Goal: Book appointment/travel/reservation

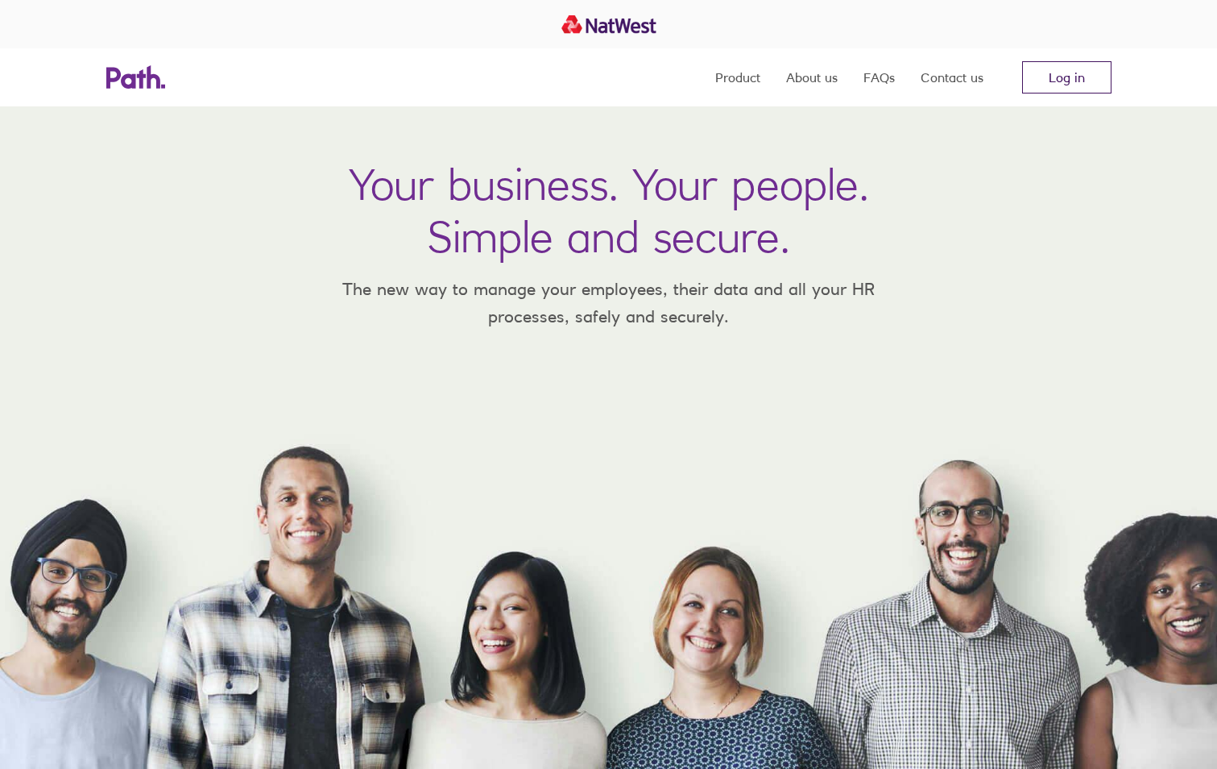
click at [1084, 73] on link "Log in" at bounding box center [1066, 77] width 89 height 32
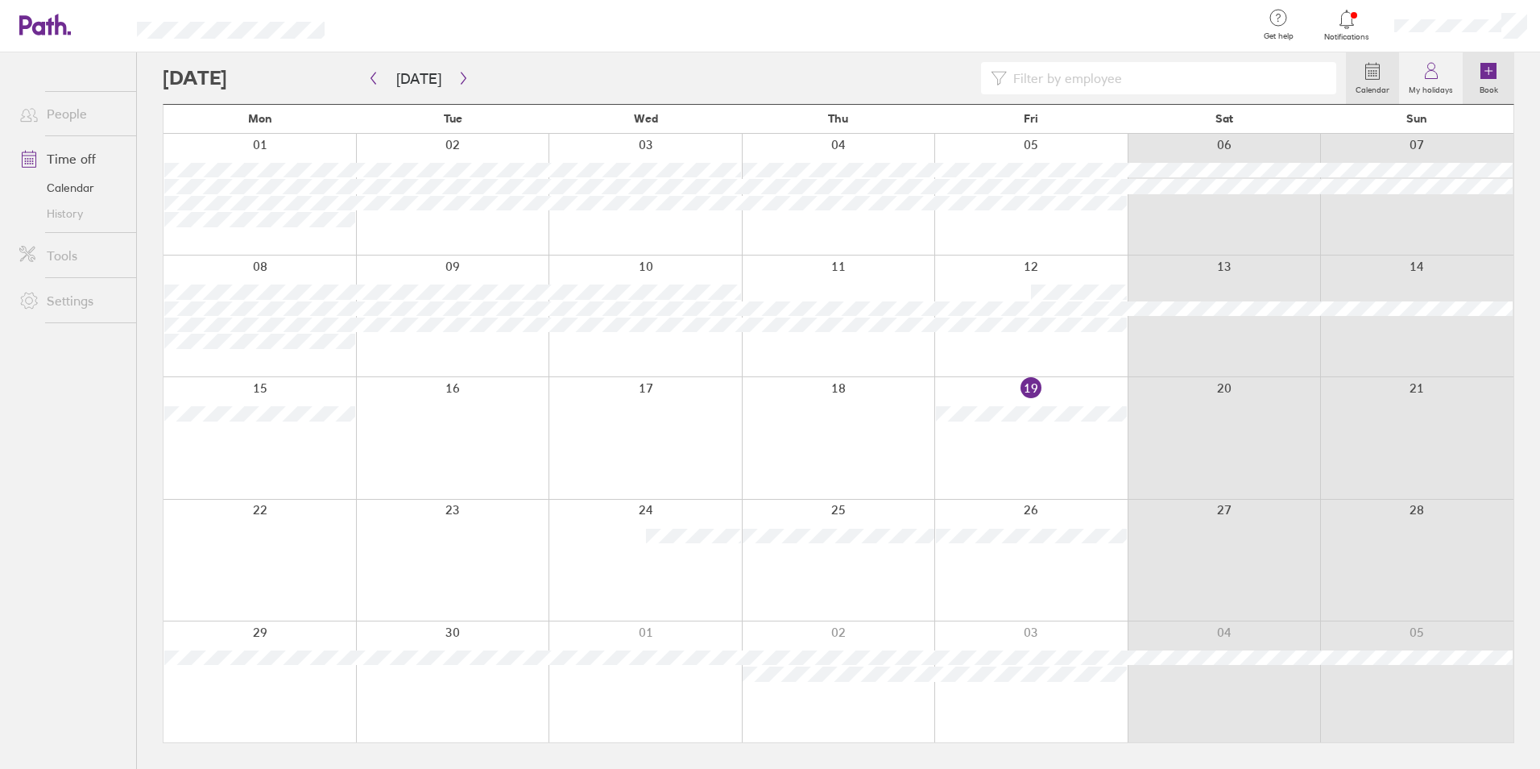
click at [1489, 81] on label "Book" at bounding box center [1489, 88] width 38 height 15
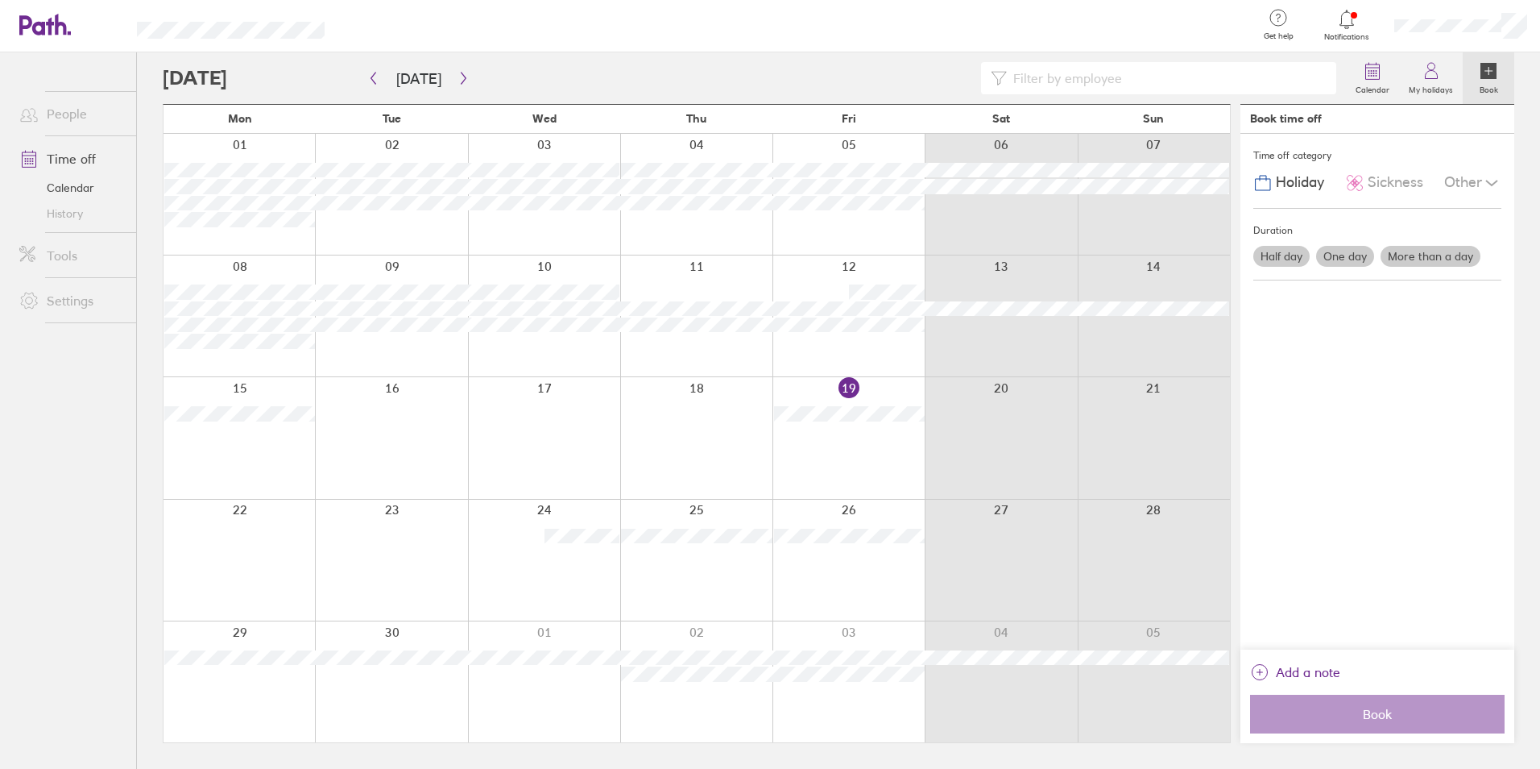
click at [1285, 255] on label "Half day" at bounding box center [1281, 256] width 56 height 21
click at [0, 0] on input "Half day" at bounding box center [0, 0] width 0 height 0
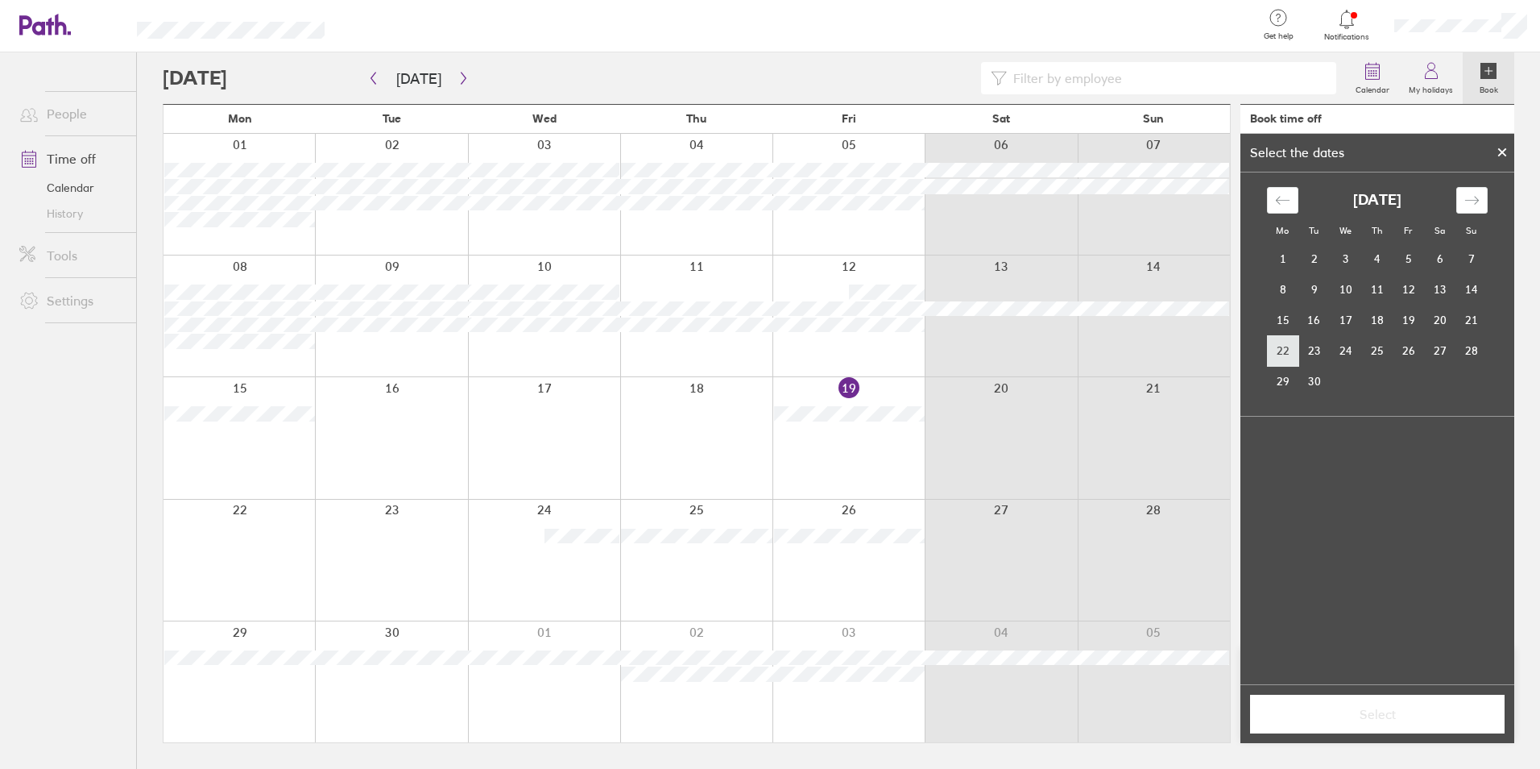
click at [1287, 350] on td "22" at bounding box center [1282, 350] width 31 height 31
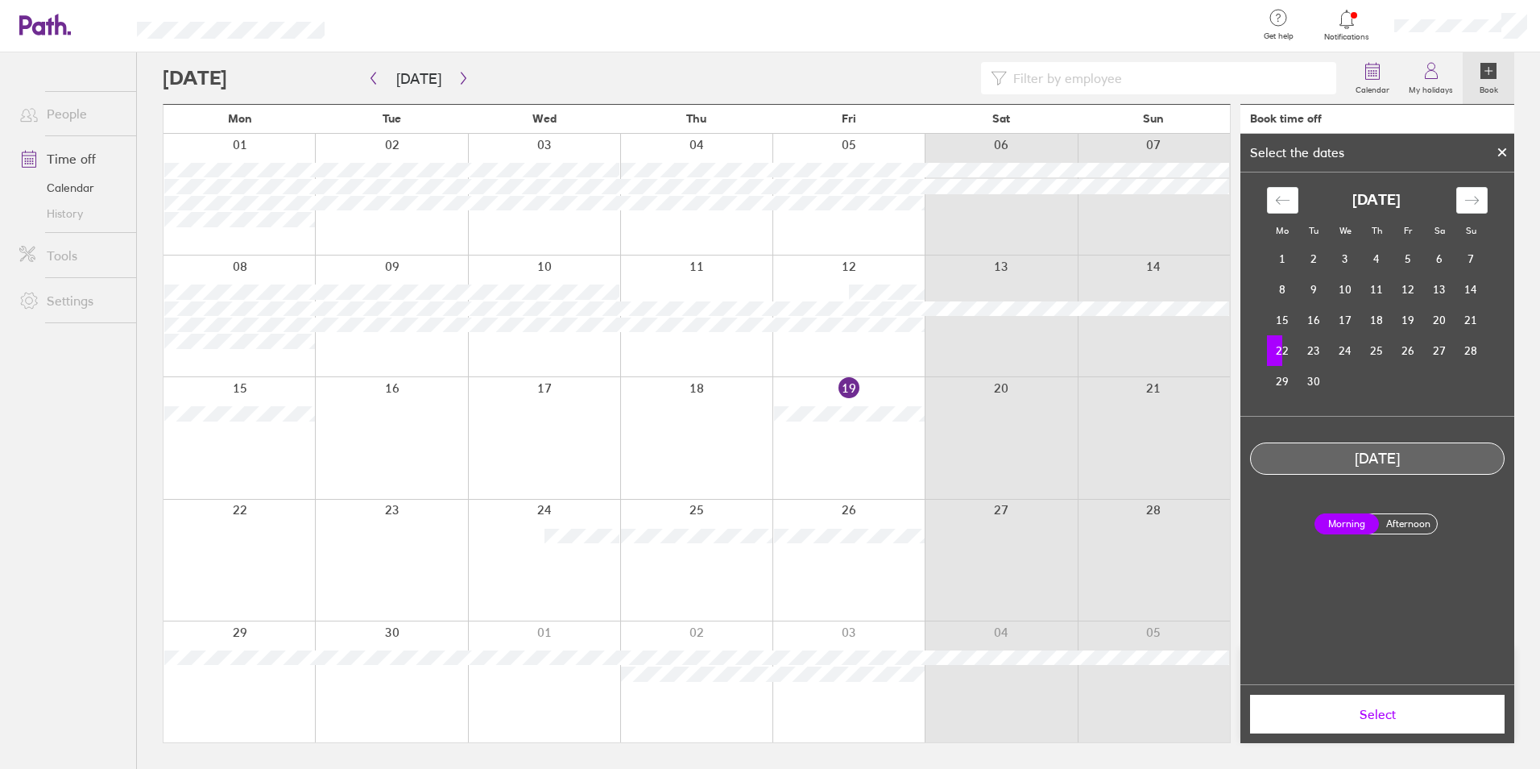
click at [1399, 524] on label "Afternoon" at bounding box center [1408, 523] width 64 height 19
click at [0, 0] on input "Afternoon" at bounding box center [0, 0] width 0 height 0
click at [1291, 384] on td "29" at bounding box center [1282, 381] width 31 height 31
click at [1397, 719] on span "Select" at bounding box center [1378, 713] width 232 height 15
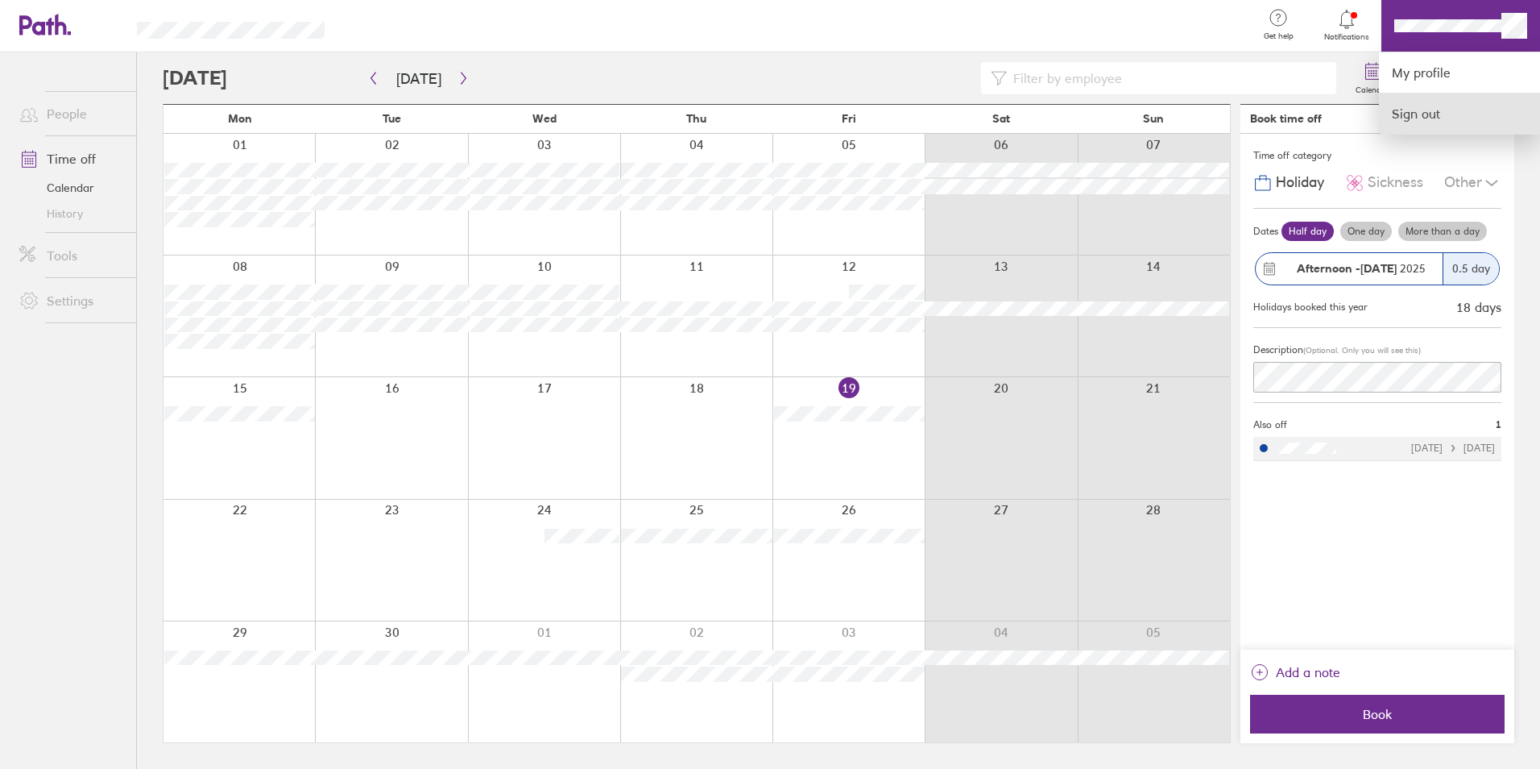
click at [1456, 118] on link "Sign out" at bounding box center [1459, 113] width 161 height 40
